Goal: Transaction & Acquisition: Book appointment/travel/reservation

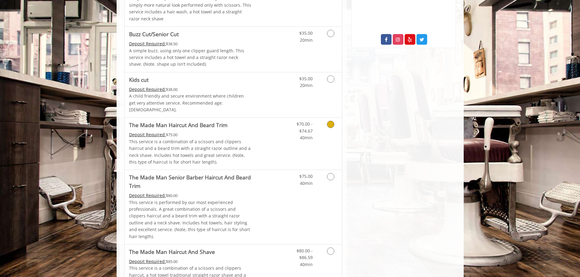
scroll to position [365, 0]
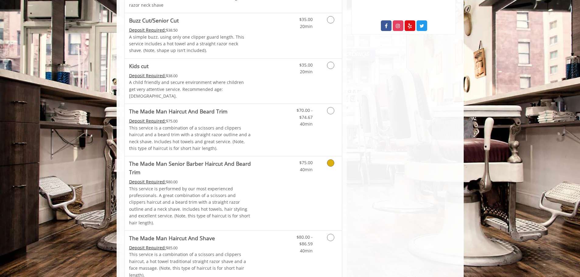
click at [261, 177] on link "Discounted Price" at bounding box center [269, 193] width 36 height 74
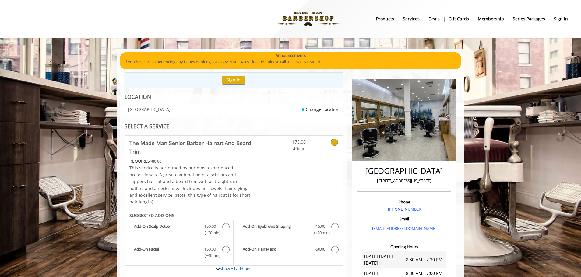
scroll to position [30, 0]
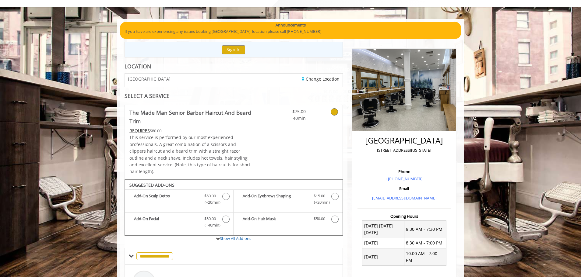
click at [323, 80] on link "Change Location" at bounding box center [321, 79] width 38 height 6
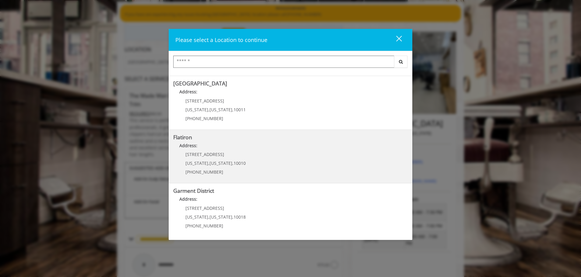
scroll to position [61, 0]
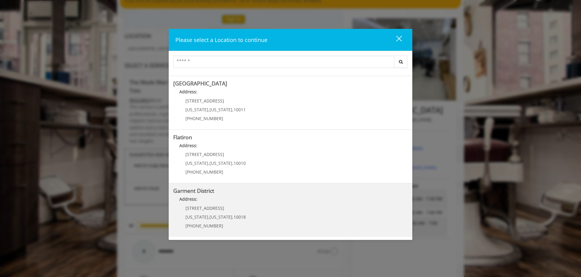
click at [245, 208] on District "Garment District Address: [STREET_ADDRESS][US_STATE][US_STATE] (212) 997-4247" at bounding box center [290, 210] width 234 height 44
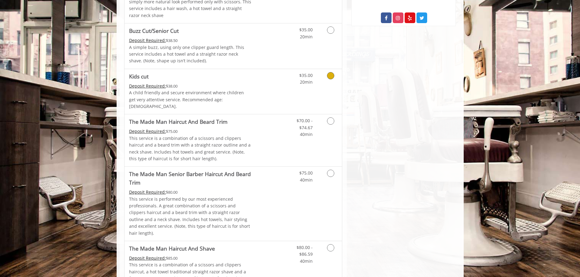
scroll to position [365, 0]
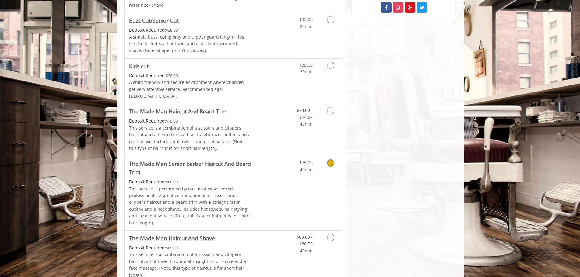
click at [278, 162] on link "Discounted Price" at bounding box center [269, 193] width 36 height 74
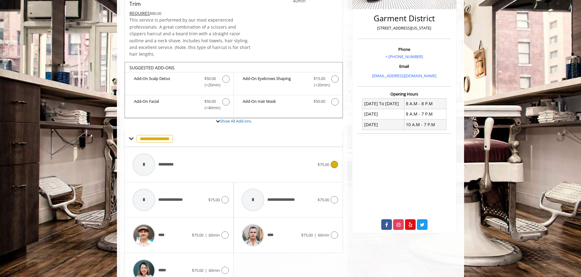
scroll to position [174, 0]
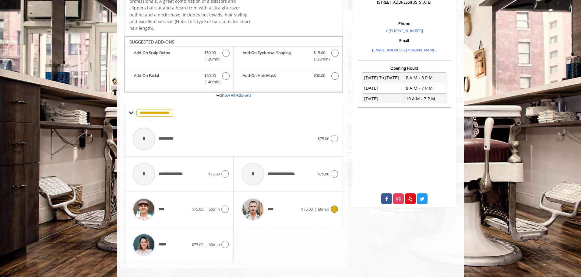
click at [333, 206] on icon at bounding box center [333, 209] width 7 height 7
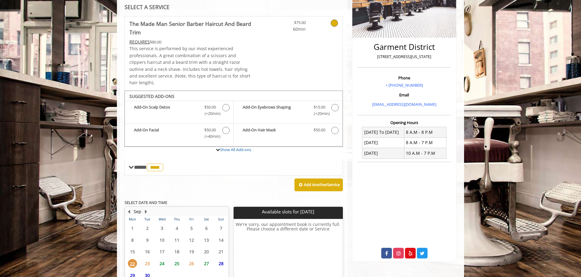
scroll to position [167, 0]
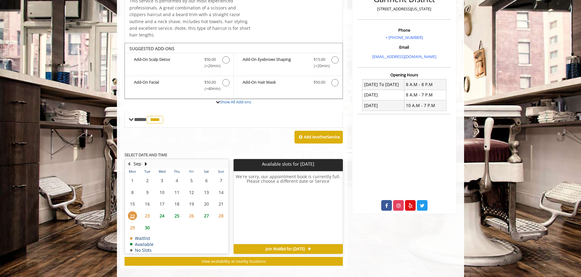
click at [147, 211] on span "23" at bounding box center [147, 215] width 9 height 9
click at [162, 211] on span "24" at bounding box center [161, 215] width 9 height 9
click at [176, 211] on span "25" at bounding box center [176, 215] width 9 height 9
click at [203, 211] on span "27" at bounding box center [206, 215] width 9 height 9
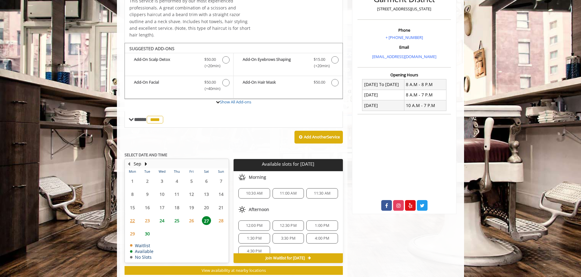
scroll to position [176, 0]
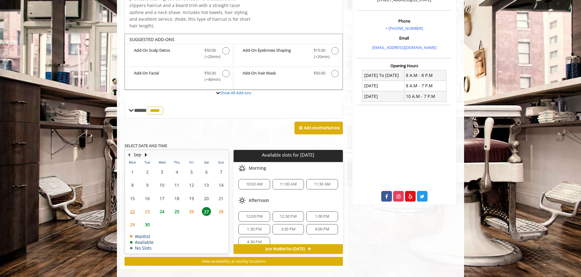
click at [145, 220] on span "30" at bounding box center [147, 224] width 9 height 9
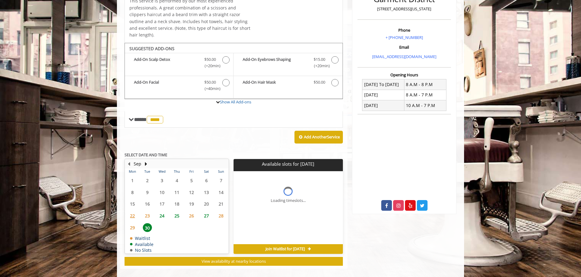
scroll to position [171, 0]
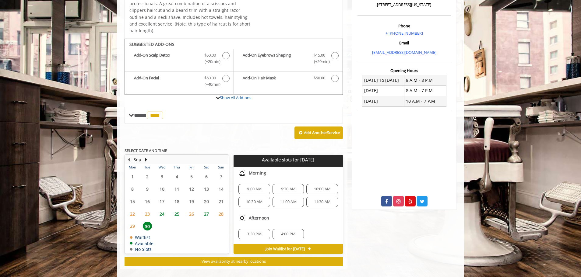
click at [161, 210] on span "24" at bounding box center [161, 214] width 9 height 9
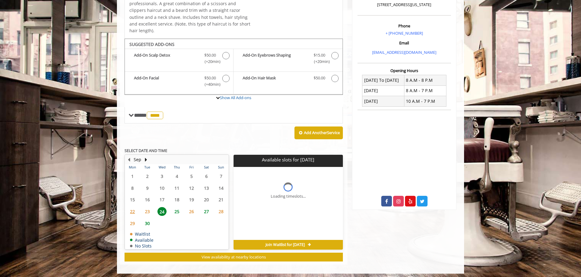
scroll to position [167, 0]
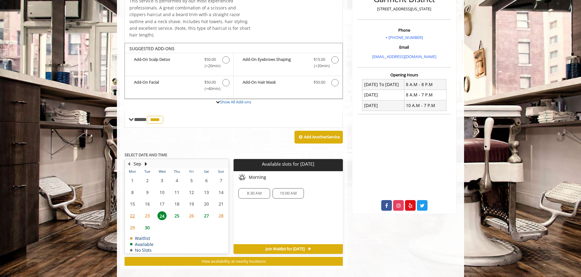
click at [177, 211] on span "25" at bounding box center [176, 215] width 9 height 9
click at [165, 211] on span "24" at bounding box center [161, 215] width 9 height 9
click at [177, 211] on span "25" at bounding box center [176, 215] width 9 height 9
click at [193, 211] on span "26" at bounding box center [191, 215] width 9 height 9
click at [175, 211] on span "25" at bounding box center [176, 215] width 9 height 9
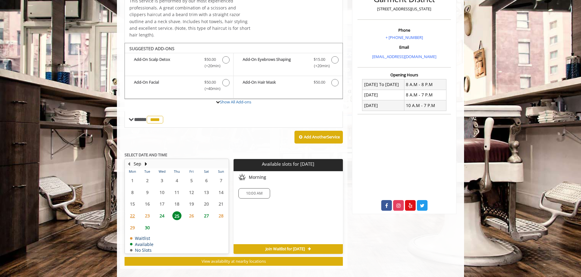
click at [161, 211] on span "24" at bounding box center [161, 215] width 9 height 9
click at [148, 211] on span "23" at bounding box center [147, 215] width 9 height 9
click at [135, 211] on span "22" at bounding box center [132, 215] width 9 height 9
click at [162, 211] on span "24" at bounding box center [161, 215] width 9 height 9
click at [176, 211] on span "25" at bounding box center [176, 215] width 9 height 9
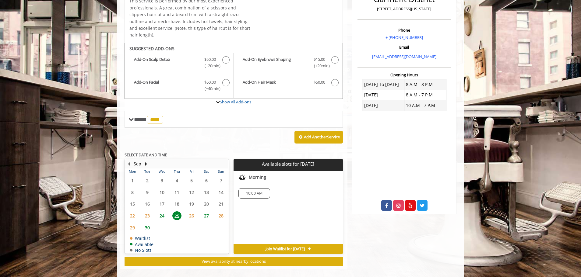
click at [263, 191] on span "10:00 AM" at bounding box center [254, 193] width 26 height 5
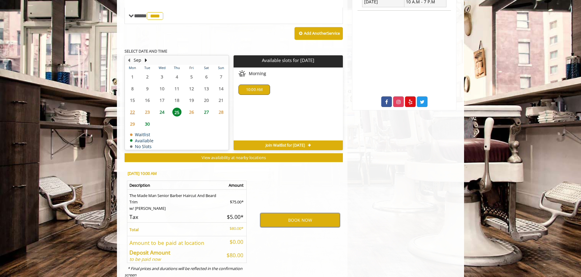
scroll to position [274, 0]
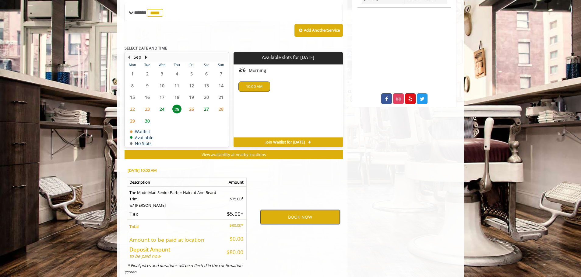
click at [304, 212] on button "BOOK NOW" at bounding box center [299, 217] width 79 height 14
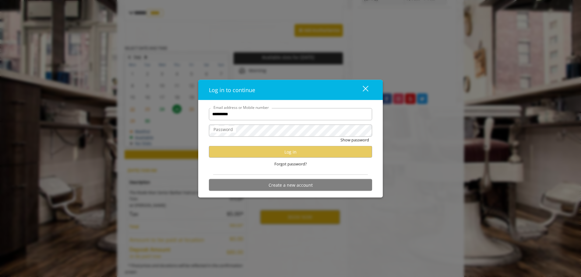
type input "**********"
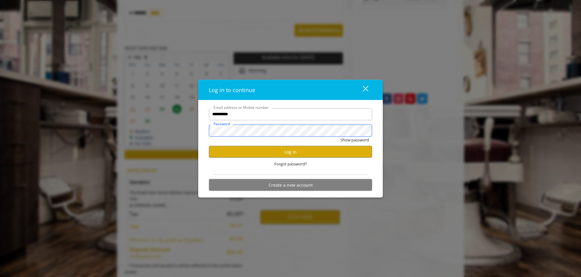
click at [340, 137] on button "Show password" at bounding box center [354, 140] width 29 height 6
click at [288, 152] on button "Log in" at bounding box center [290, 152] width 163 height 12
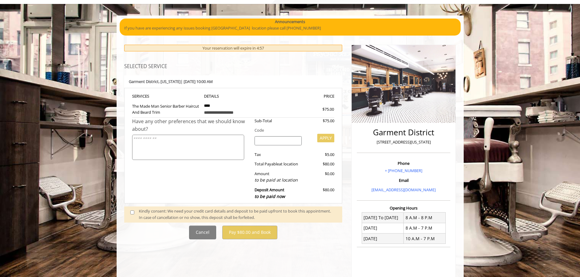
scroll to position [119, 0]
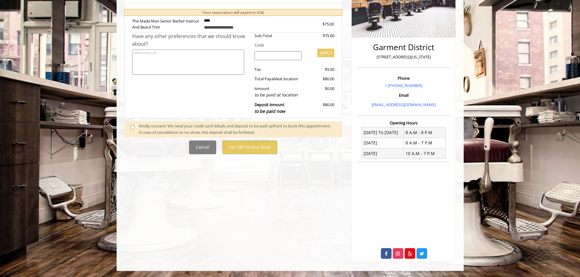
click at [129, 128] on span at bounding box center [135, 129] width 18 height 13
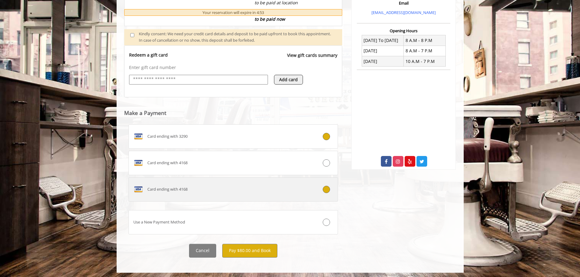
click at [319, 187] on div at bounding box center [320, 189] width 35 height 7
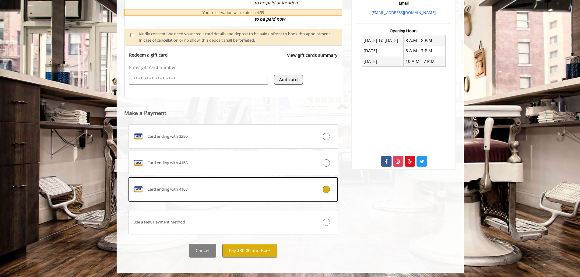
scroll to position [199, 0]
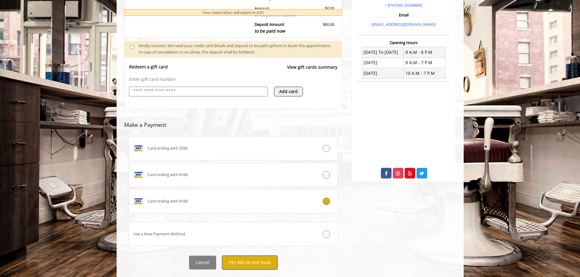
click at [258, 265] on button "Pay $80.00 and Book" at bounding box center [249, 263] width 55 height 14
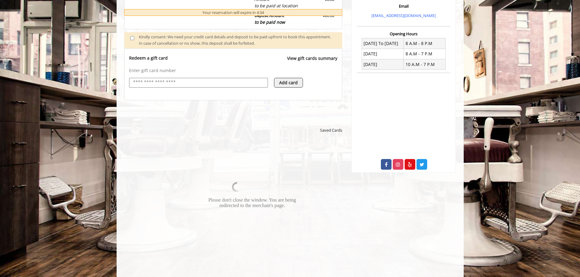
scroll to position [243, 0]
